Goal: Task Accomplishment & Management: Complete application form

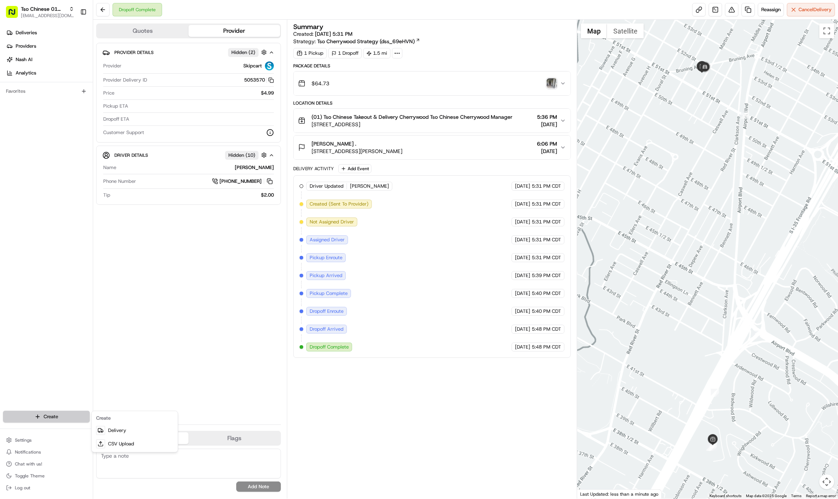
click at [29, 416] on html "Tso Chinese 01 Cherrywood haran@tsochinese.com Toggle Sidebar Deliveries Provid…" at bounding box center [419, 249] width 838 height 499
click at [110, 425] on link "Delivery" at bounding box center [134, 430] width 83 height 13
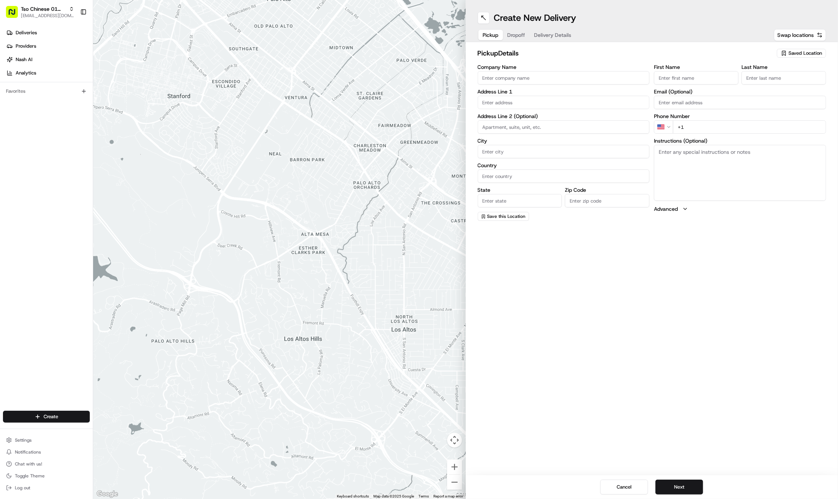
click at [801, 52] on span "Saved Location" at bounding box center [805, 53] width 34 height 7
click at [782, 81] on span "(01) Tso Chinese Takeout & Delivery Cherrywood" at bounding box center [789, 84] width 92 height 13
type input "(01) Tso Chinese Takeout & Delivery Cherrywood"
type input "Ste E-5"
type input "Austin"
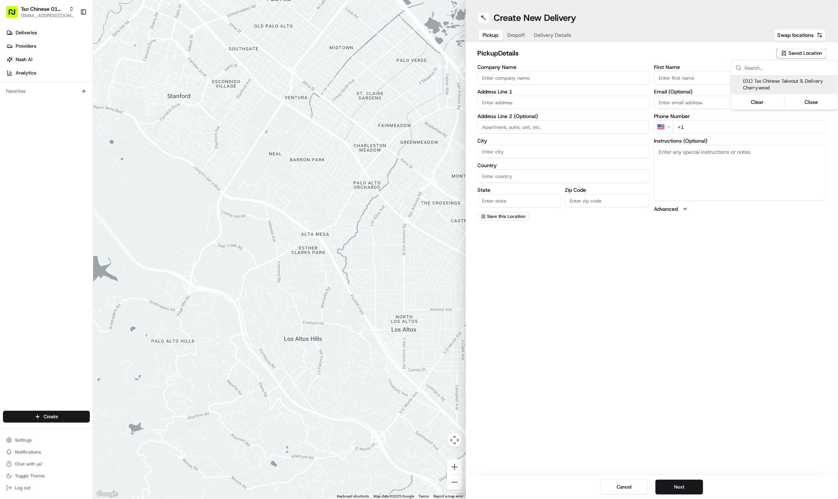
type input "US"
type input "TX"
type input "78722"
type input "Tso Chinese"
type input "Cherrywood Manager"
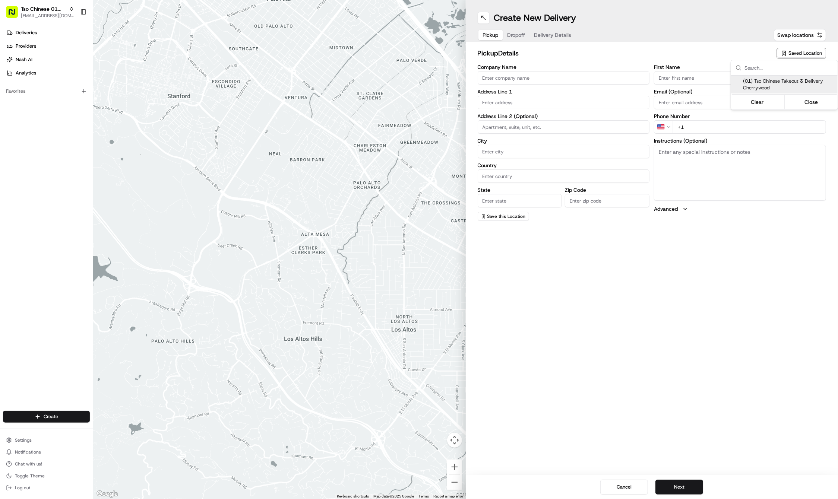
type input "cherrywoodstore@tsochinese.com"
type input "+1 512 401 3232"
type textarea "Submit a picture displaying address & food as Proof of Delivery. Envía una foto…"
type input "3909 N Interstate Hwy 35"
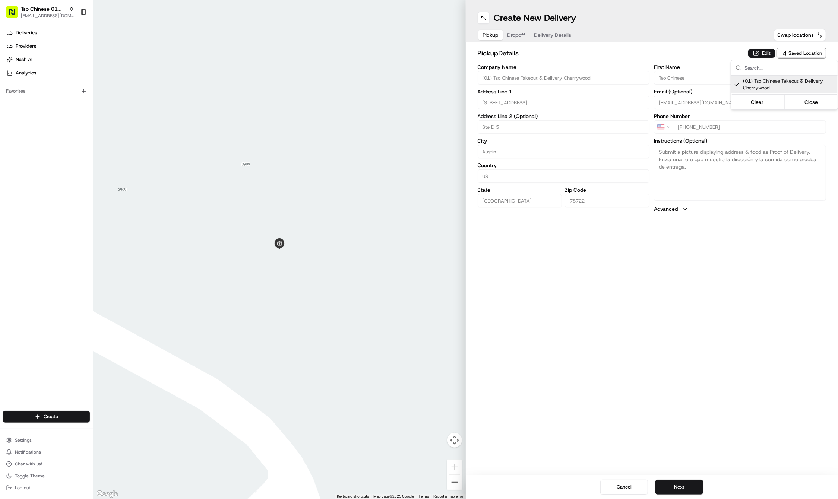
click at [520, 34] on html "Tso Chinese 01 Cherrywood haran@tsochinese.com Toggle Sidebar Deliveries Provid…" at bounding box center [419, 249] width 838 height 499
click at [520, 34] on span "Dropoff" at bounding box center [516, 34] width 18 height 7
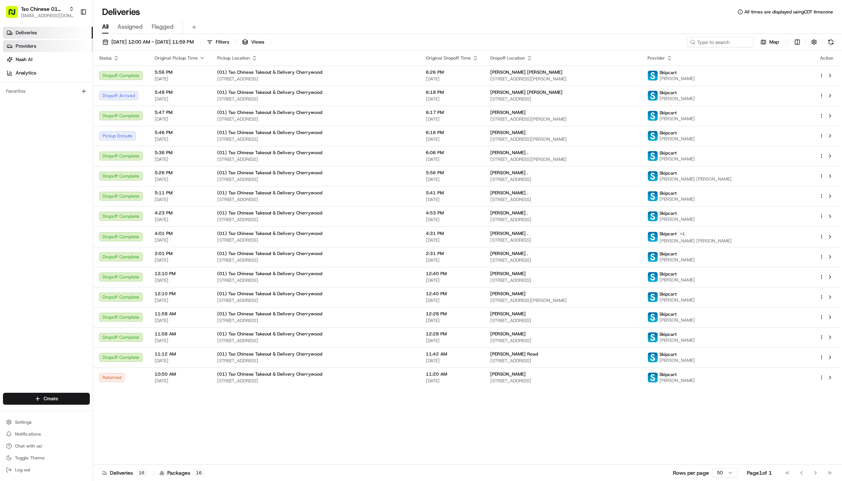
click at [21, 48] on span "Providers" at bounding box center [26, 46] width 20 height 7
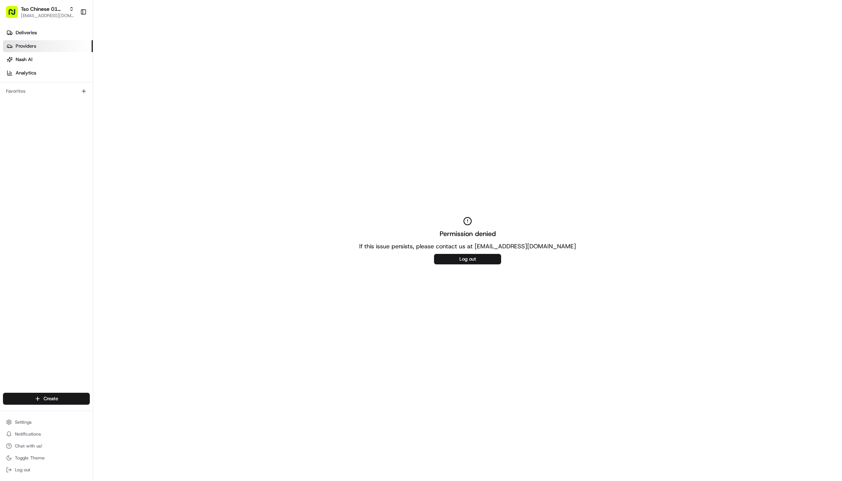
click at [244, 86] on div "Permission denied If this issue persists, please contact us at support@usenash.…" at bounding box center [467, 240] width 749 height 481
click at [26, 34] on span "Deliveries" at bounding box center [26, 32] width 21 height 7
click at [26, 30] on span "Deliveries" at bounding box center [26, 32] width 21 height 7
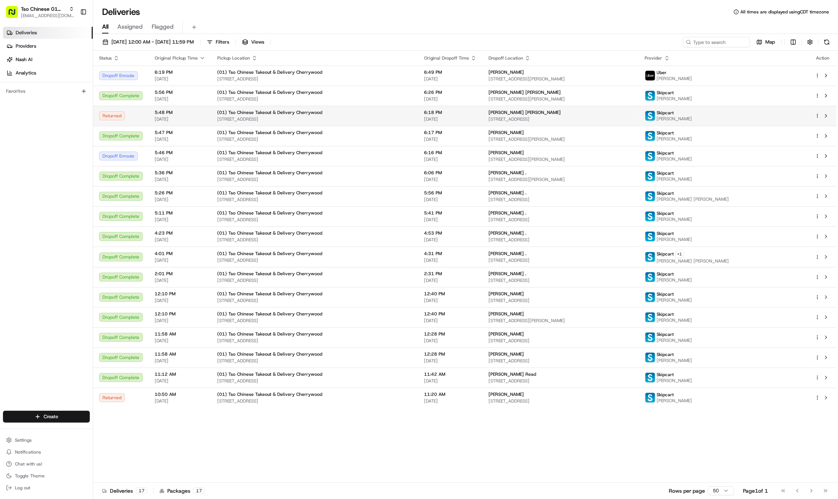
click at [553, 125] on td "Andrew Lau Lau 1909 Alexander Ave, Austin, TX 78722, USA" at bounding box center [560, 116] width 156 height 20
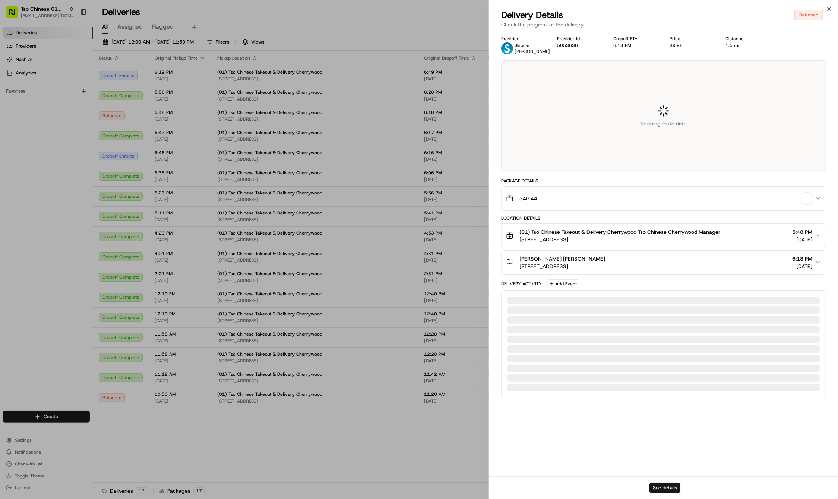
click at [555, 117] on div at bounding box center [663, 116] width 324 height 111
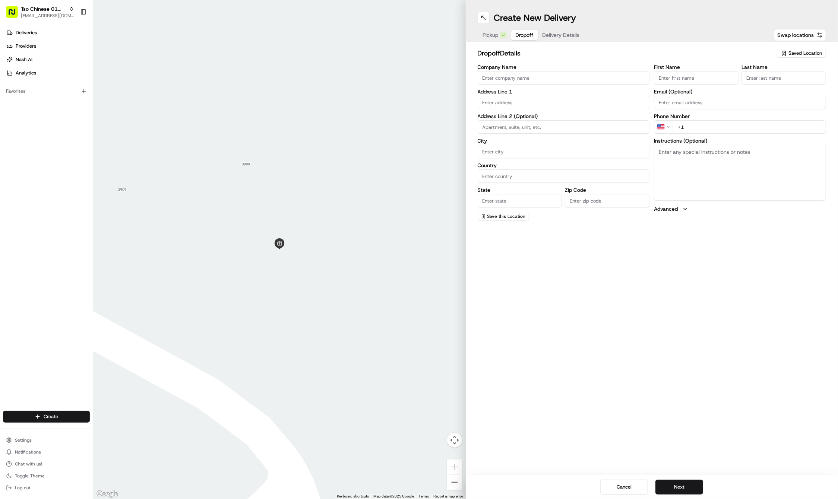
click at [496, 36] on span "Pickup" at bounding box center [491, 34] width 16 height 7
click at [810, 49] on div "Saved Location" at bounding box center [801, 53] width 49 height 9
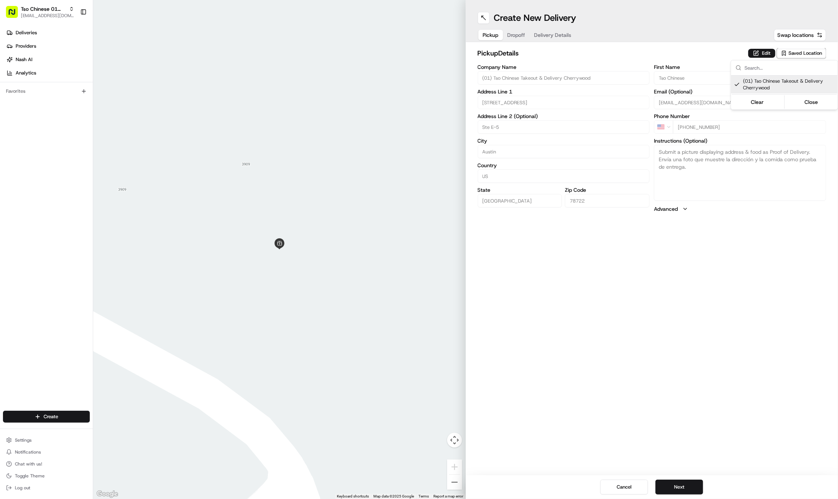
click at [796, 84] on span "(01) Tso Chinese Takeout & Delivery Cherrywood" at bounding box center [789, 84] width 92 height 13
type input "+1"
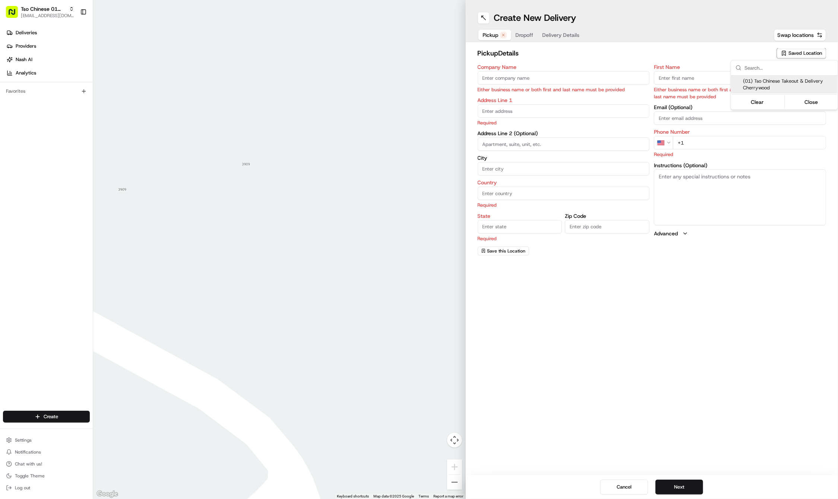
click at [809, 82] on span "(01) Tso Chinese Takeout & Delivery Cherrywood" at bounding box center [789, 84] width 92 height 13
type input "(01) Tso Chinese Takeout & Delivery Cherrywood"
type input "Ste E-5"
type input "Austin"
type input "US"
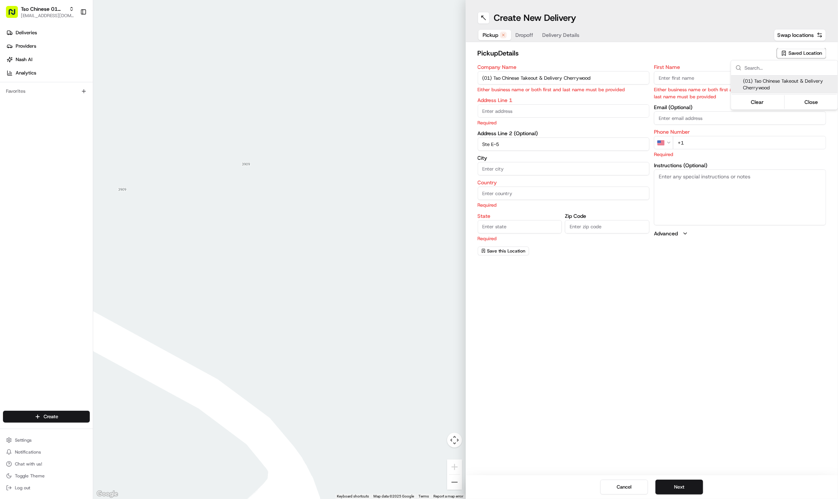
type input "TX"
type input "78722"
type input "Tso Chinese"
type input "Cherrywood Manager"
type input "cherrywoodstore@tsochinese.com"
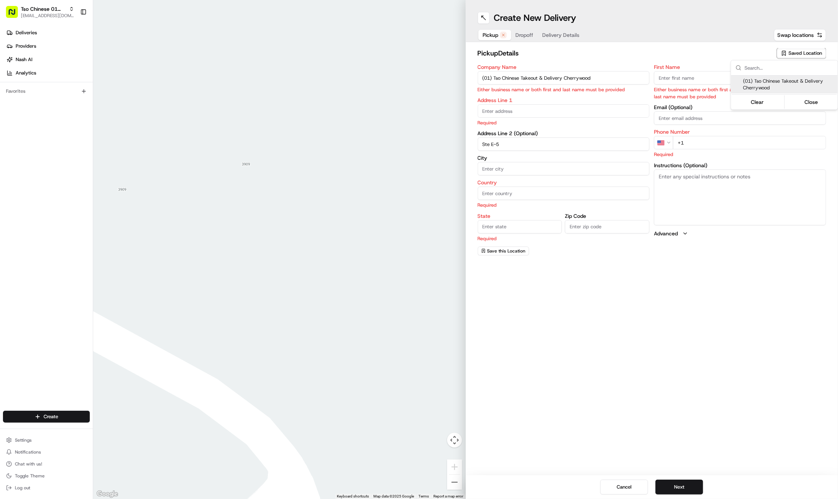
type input "+1 512 401 3232"
type textarea "Submit a picture displaying address & food as Proof of Delivery. Envía una foto…"
type input "3909 N Interstate Hwy 35"
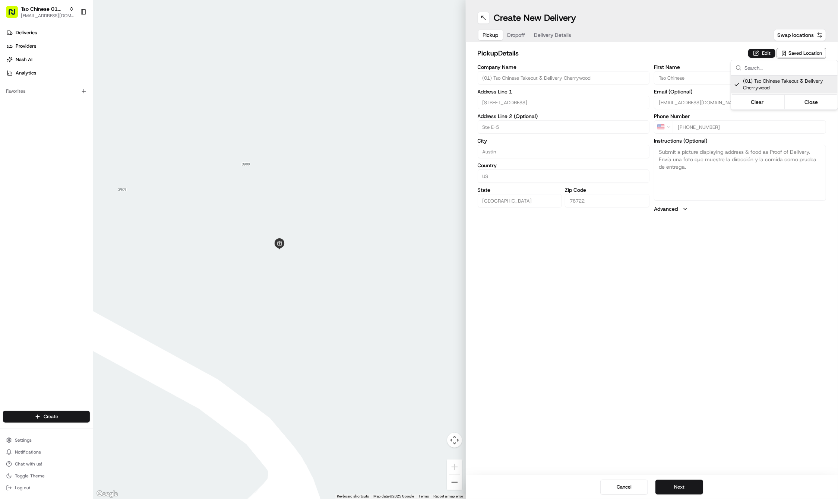
click at [521, 35] on html "Tso Chinese 01 Cherrywood haran@tsochinese.com Toggle Sidebar Deliveries Provid…" at bounding box center [419, 249] width 838 height 499
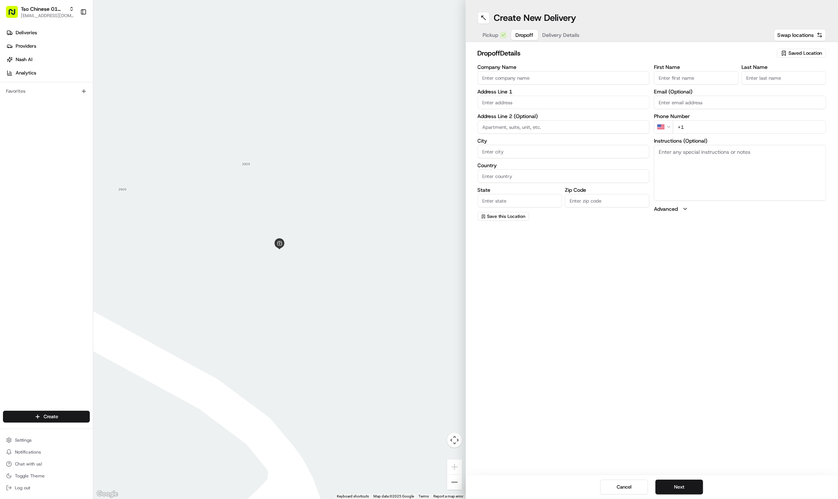
click at [521, 35] on span "Dropoff" at bounding box center [525, 34] width 18 height 7
click at [684, 72] on input "First Name" at bounding box center [696, 77] width 85 height 13
paste input "Andrew Lau"
type input "Andrew Lau"
type input "."
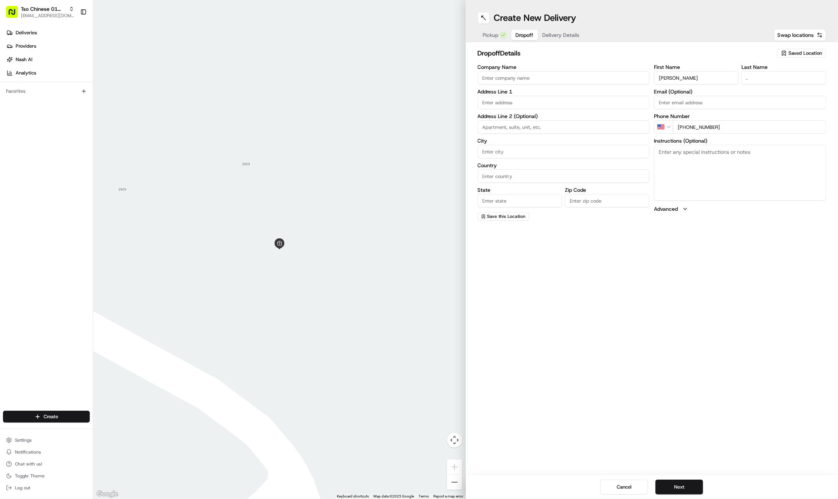
type input "+1 650 388 2859"
click at [580, 118] on div "1909 Alexander Avenue, Austin, TX" at bounding box center [563, 117] width 168 height 11
type input "[STREET_ADDRESS]"
type input "Austin"
type input "United States"
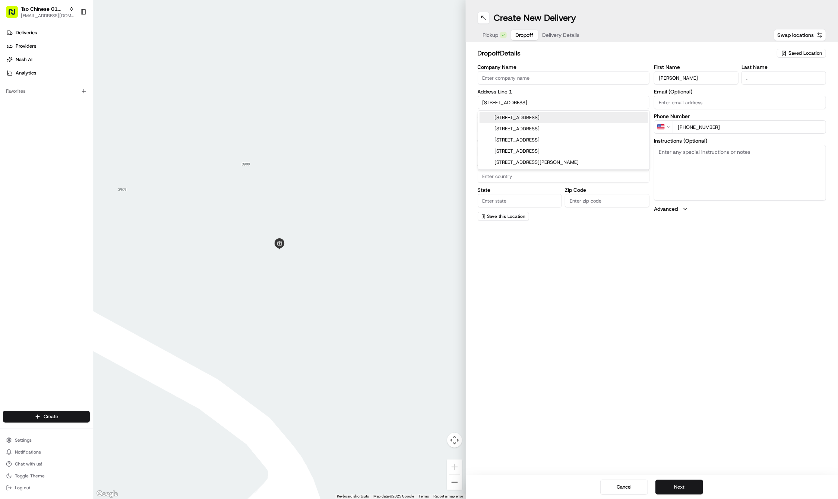
type input "TX"
type input "78722"
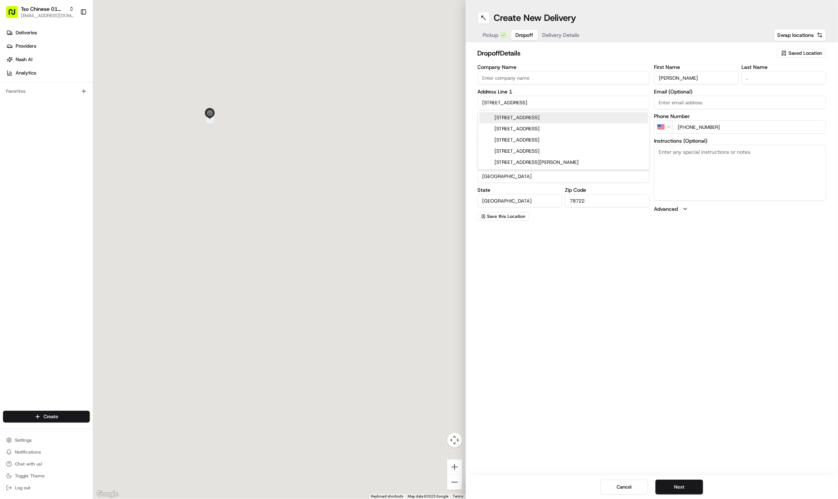
type input "1909 Alexander Avenue"
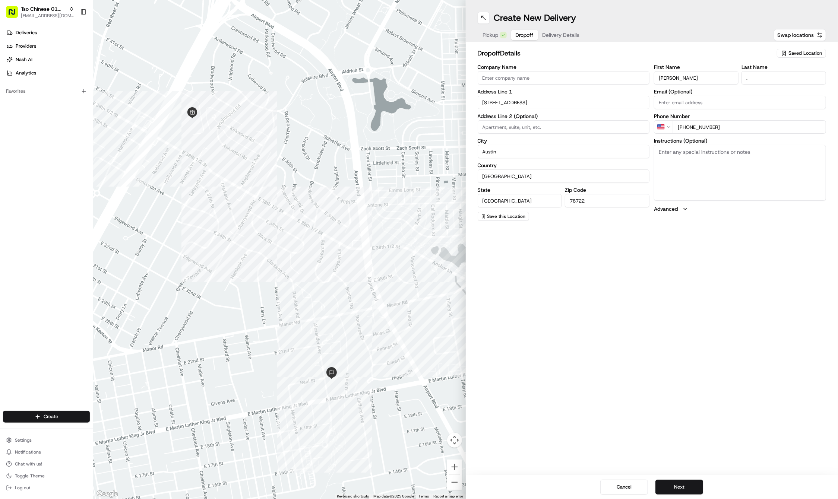
click at [568, 34] on span "Delivery Details" at bounding box center [560, 34] width 37 height 7
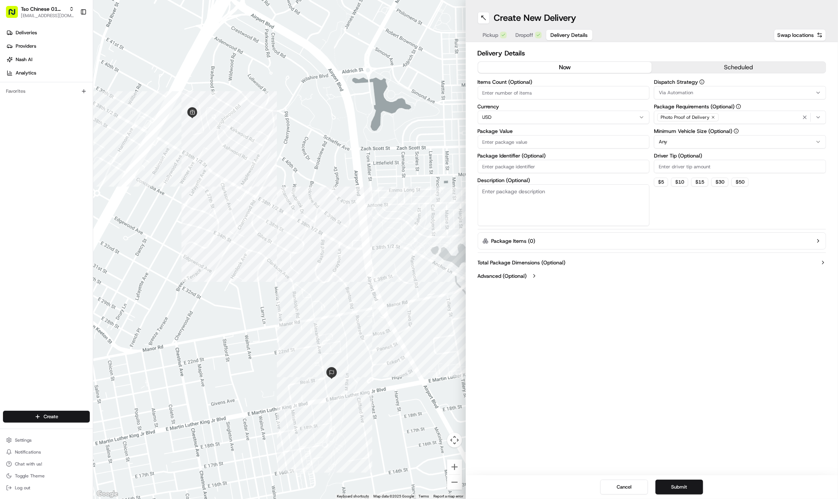
click at [536, 165] on input "Package Identifier (Optional)" at bounding box center [564, 166] width 172 height 13
type input "X"
type input "XZXZXZXZXZ"
click at [582, 146] on input "Package Value" at bounding box center [564, 141] width 172 height 13
type input "46.44"
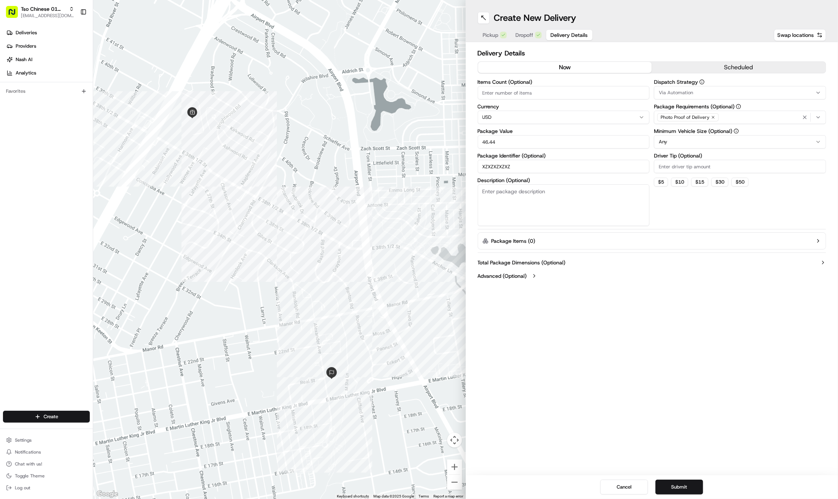
click at [596, 293] on div "Create New Delivery Pickup Dropoff Delivery Details Swap locations Delivery Det…" at bounding box center [652, 249] width 372 height 499
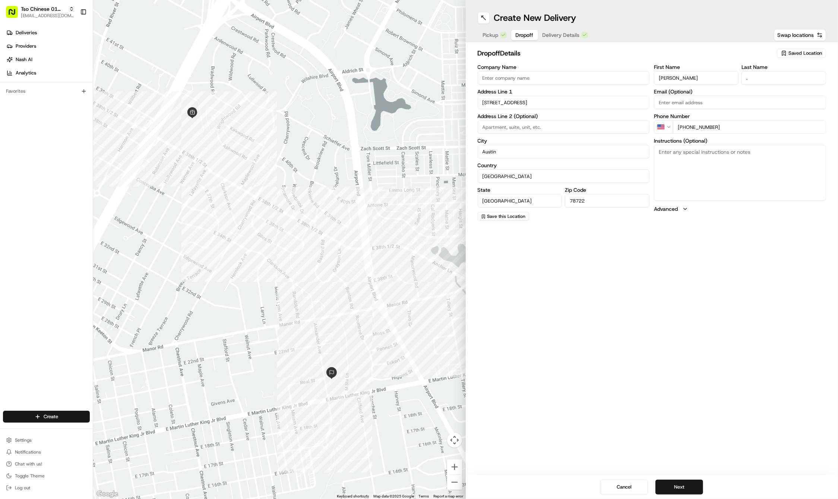
click at [523, 34] on span "Dropoff" at bounding box center [525, 34] width 18 height 7
click at [568, 36] on span "Delivery Details" at bounding box center [560, 34] width 37 height 7
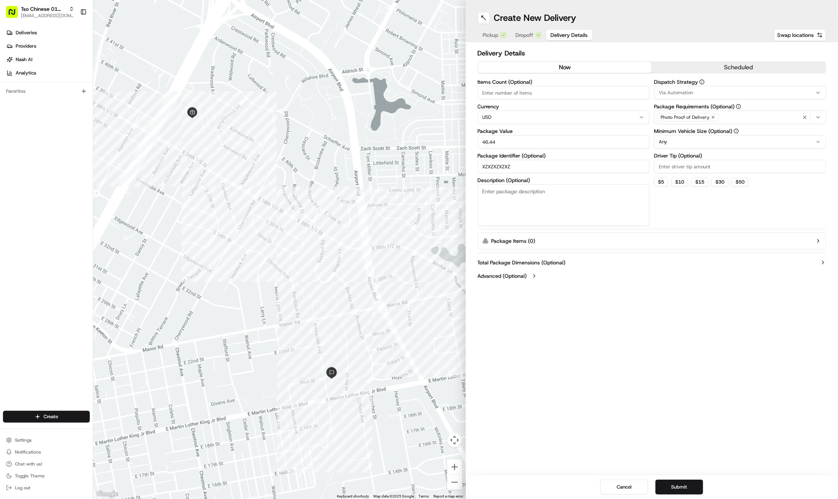
click at [690, 164] on input "Driver Tip (Optional)" at bounding box center [740, 166] width 172 height 13
type input "2"
click at [711, 118] on icon "button" at bounding box center [713, 117] width 4 height 4
click at [711, 118] on div "Photo Proof of Delivery" at bounding box center [740, 117] width 168 height 11
type input "M"
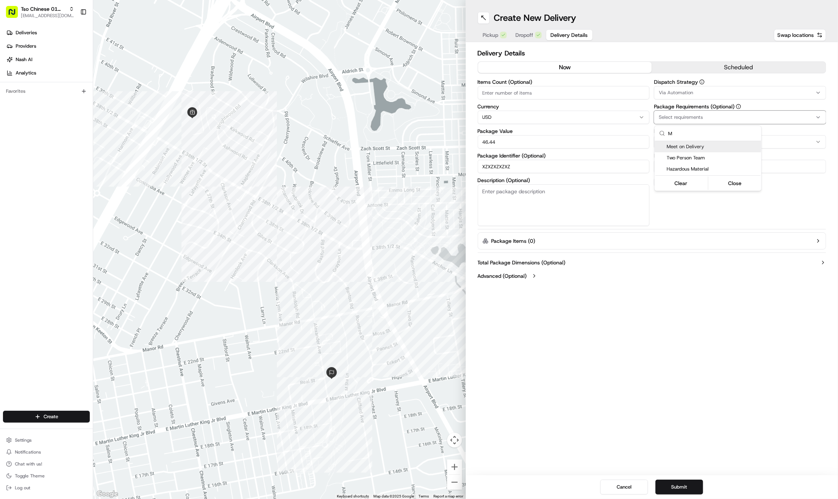
click at [707, 148] on span "Meet on Delivery" at bounding box center [712, 146] width 92 height 7
click at [705, 94] on html "Tso Chinese 01 Cherrywood haran@tsochinese.com Toggle Sidebar Deliveries Provid…" at bounding box center [419, 249] width 838 height 499
click at [705, 94] on div "Via Automation" at bounding box center [740, 92] width 168 height 7
click at [702, 133] on span "Tso Cherrywood Strategy" at bounding box center [712, 133] width 92 height 7
click at [693, 34] on html "Tso Chinese 01 Cherrywood haran@tsochinese.com Toggle Sidebar Deliveries Provid…" at bounding box center [419, 249] width 838 height 499
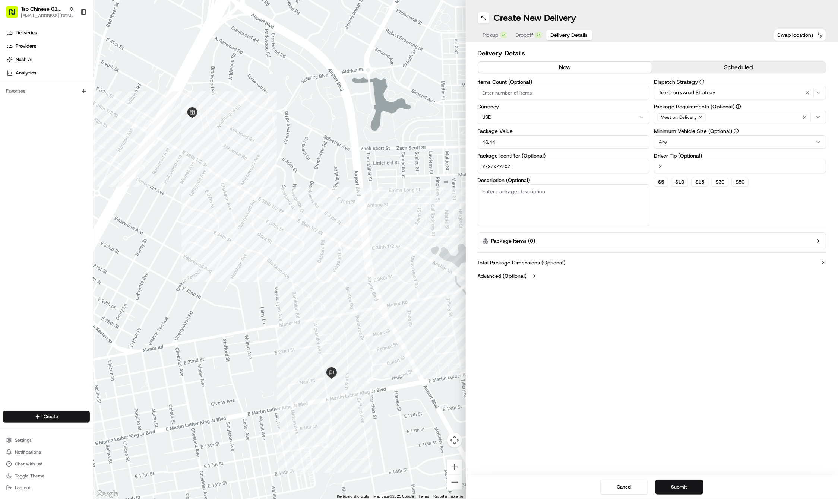
click at [674, 488] on button "Submit" at bounding box center [679, 487] width 48 height 15
